Goal: Information Seeking & Learning: Check status

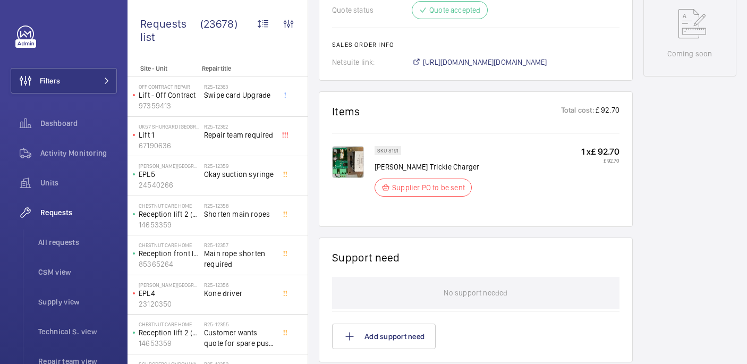
scroll to position [545, 0]
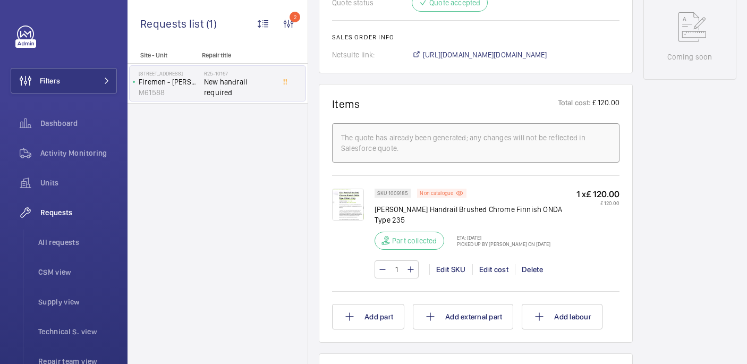
scroll to position [494, 0]
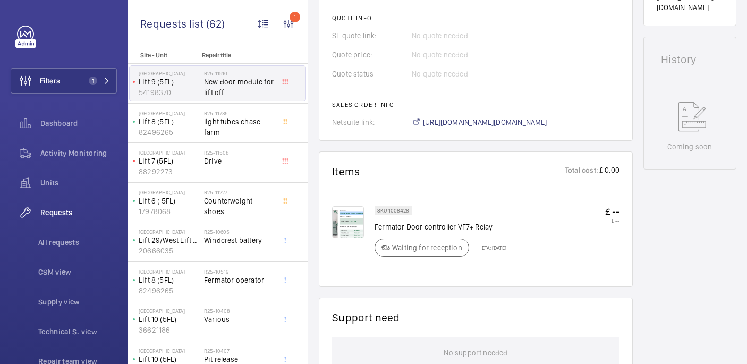
scroll to position [457, 0]
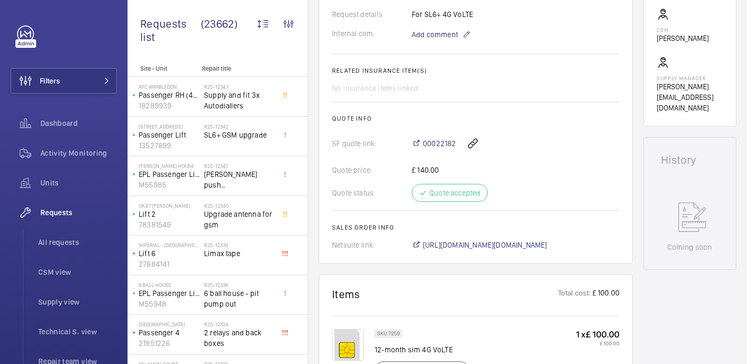
scroll to position [329, 0]
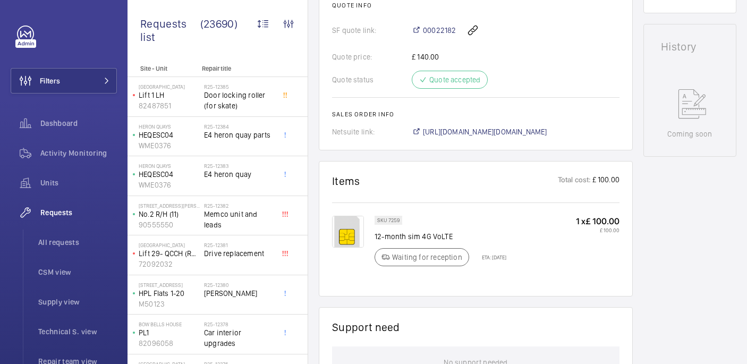
scroll to position [467, 0]
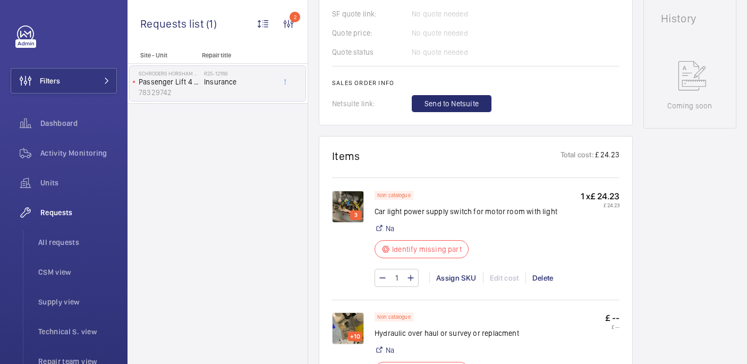
scroll to position [515, 0]
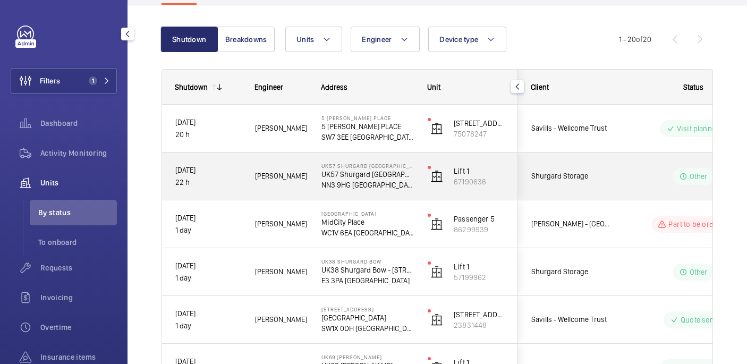
scroll to position [92, 0]
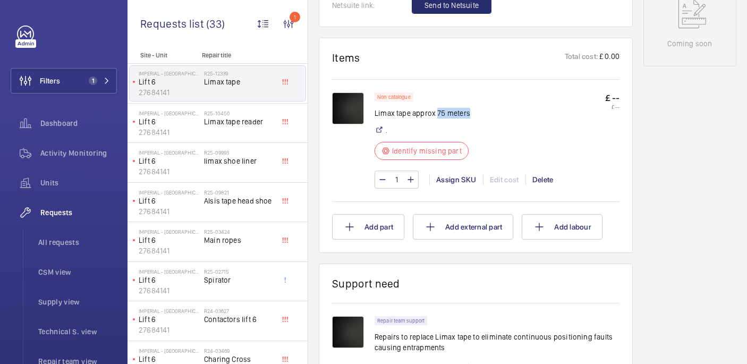
scroll to position [660, 0]
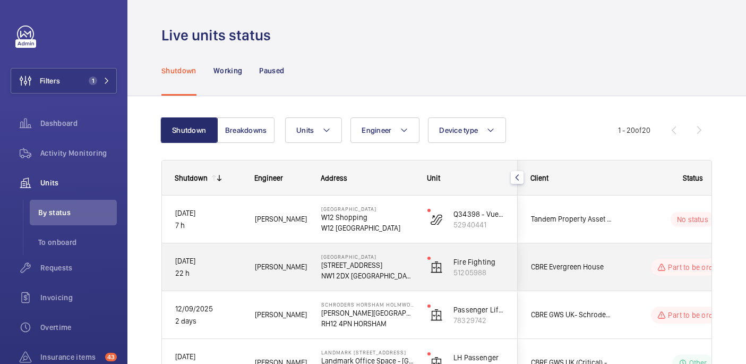
scroll to position [97, 0]
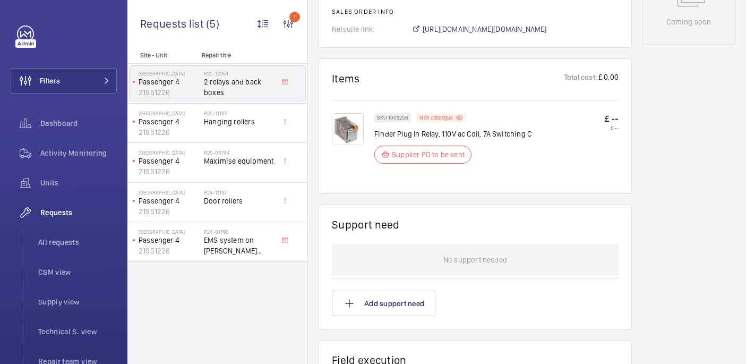
scroll to position [576, 0]
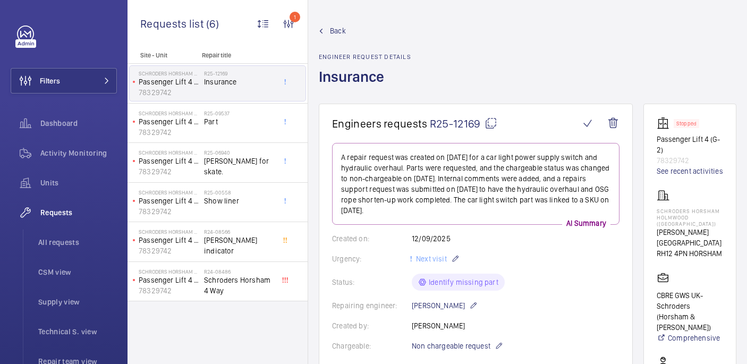
scroll to position [307, 0]
